Goal: Find specific page/section: Find specific page/section

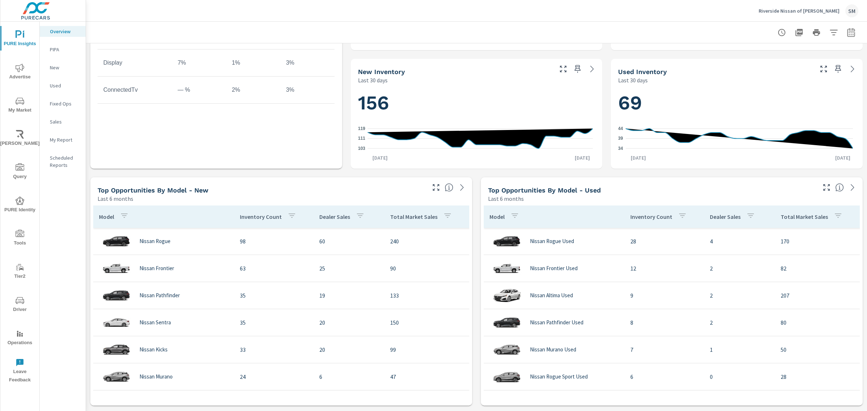
scroll to position [344, 0]
click at [25, 93] on button "My Market" at bounding box center [19, 105] width 39 height 25
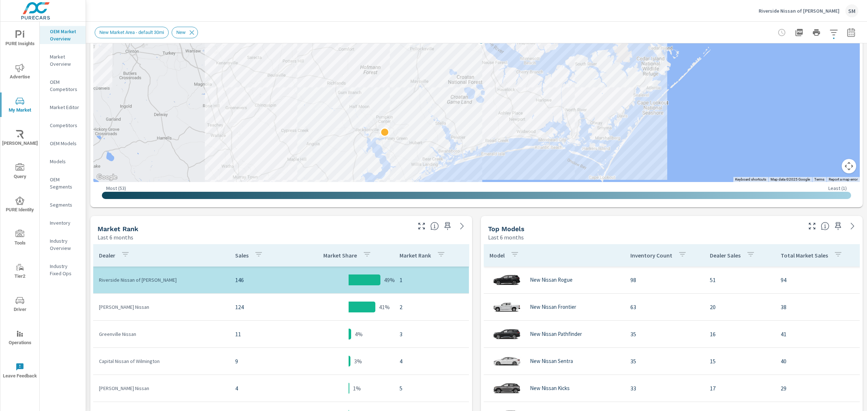
scroll to position [188, 0]
drag, startPoint x: 153, startPoint y: 308, endPoint x: 99, endPoint y: 309, distance: 53.2
click at [99, 309] on p "[PERSON_NAME] Nissan" at bounding box center [161, 306] width 125 height 7
copy p "[PERSON_NAME] Nissan"
